Goal: Task Accomplishment & Management: Complete application form

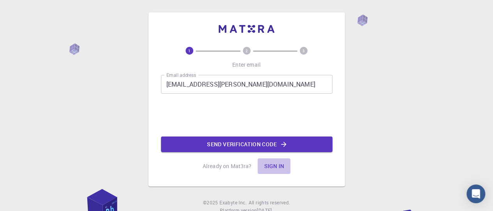
click at [274, 166] on button "Sign in" at bounding box center [274, 166] width 33 height 16
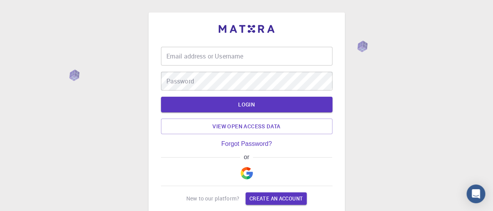
click at [164, 53] on input "Email address or Username" at bounding box center [247, 56] width 172 height 19
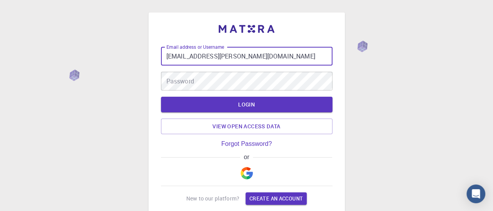
type input "[EMAIL_ADDRESS][PERSON_NAME][DOMAIN_NAME]"
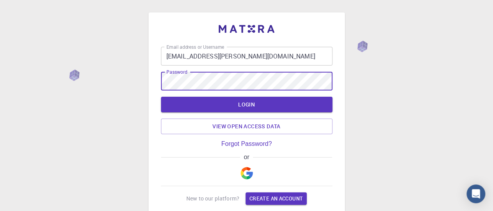
drag, startPoint x: 248, startPoint y: 108, endPoint x: 267, endPoint y: 119, distance: 22.3
click at [248, 108] on button "LOGIN" at bounding box center [247, 105] width 172 height 16
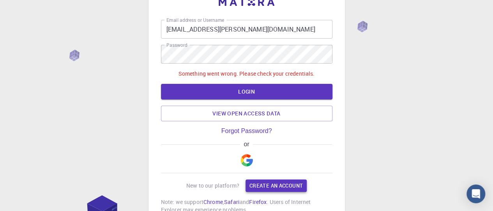
scroll to position [39, 0]
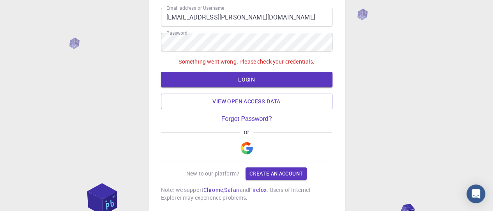
click at [246, 151] on img "button" at bounding box center [247, 148] width 12 height 12
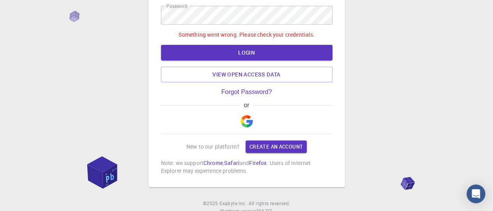
scroll to position [94, 0]
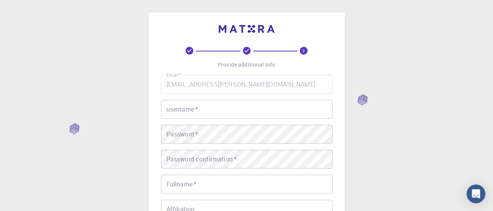
click at [186, 102] on div "username   * username   *" at bounding box center [247, 109] width 172 height 19
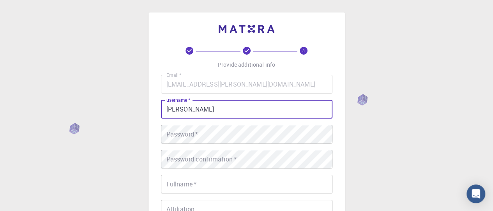
type input "[PERSON_NAME]"
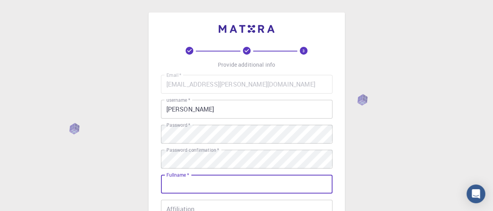
click at [186, 179] on div "Fullname   * Fullname   *" at bounding box center [247, 184] width 172 height 19
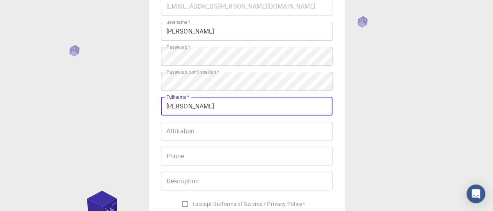
scroll to position [117, 0]
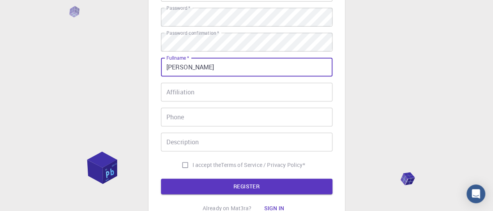
type input "[PERSON_NAME]"
click at [181, 164] on input "I accept the Terms of Service / Privacy Policy *" at bounding box center [185, 164] width 15 height 15
checkbox input "true"
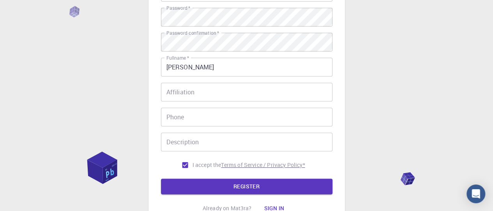
click at [257, 184] on button "REGISTER" at bounding box center [247, 187] width 172 height 16
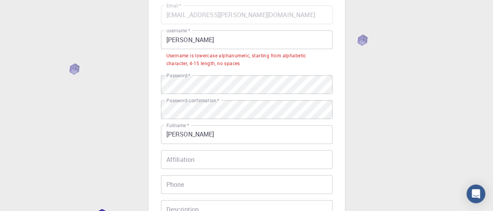
scroll to position [50, 0]
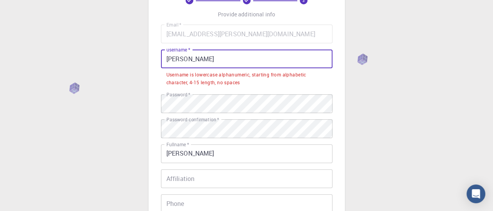
click at [169, 61] on input "[PERSON_NAME]" at bounding box center [247, 59] width 172 height 19
click at [172, 61] on input "[PERSON_NAME]" at bounding box center [247, 59] width 172 height 19
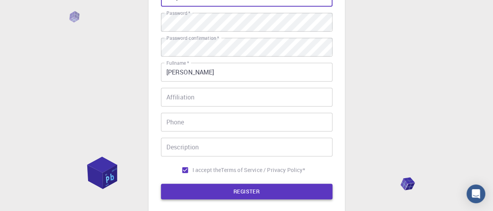
scroll to position [167, 0]
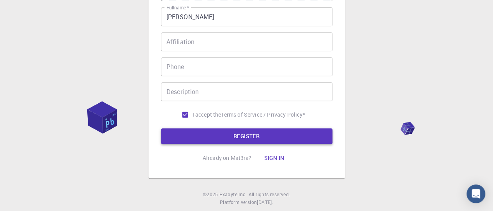
type input "esupino"
click at [250, 138] on button "REGISTER" at bounding box center [247, 136] width 172 height 16
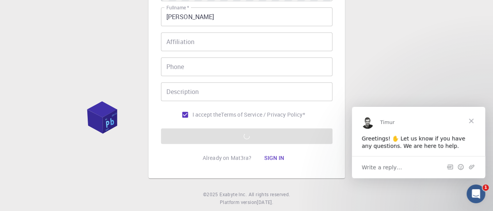
scroll to position [0, 0]
click at [471, 120] on span "Close" at bounding box center [471, 120] width 28 height 28
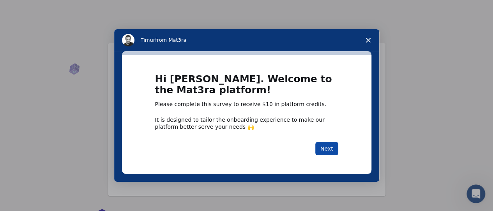
click at [327, 149] on button "Next" at bounding box center [326, 148] width 23 height 13
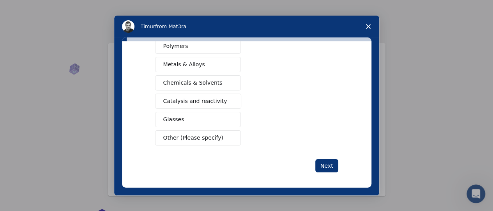
scroll to position [162, 0]
click at [322, 161] on button "Next" at bounding box center [326, 165] width 23 height 13
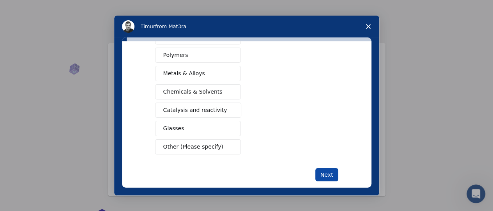
scroll to position [126, 0]
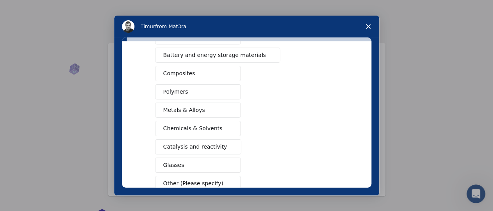
click at [370, 22] on span "Close survey" at bounding box center [368, 27] width 22 height 22
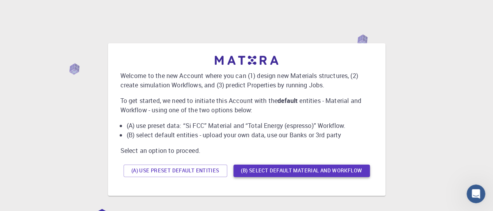
click at [342, 171] on button "(B) Select default material and workflow" at bounding box center [301, 170] width 136 height 12
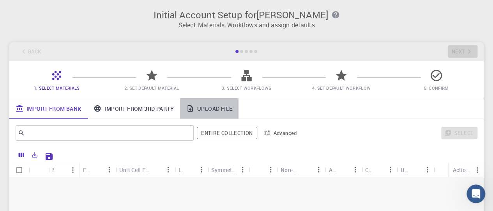
click at [219, 109] on link "Upload File" at bounding box center [209, 108] width 58 height 20
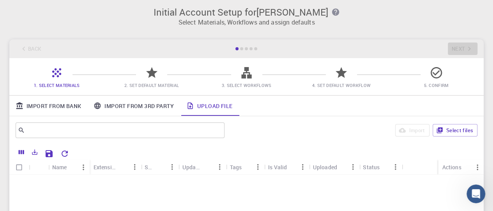
scroll to position [0, 0]
